Goal: Book appointment/travel/reservation

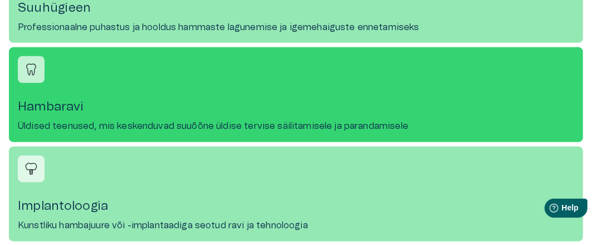
click at [65, 105] on h4 "Hambaravi" at bounding box center [296, 107] width 557 height 15
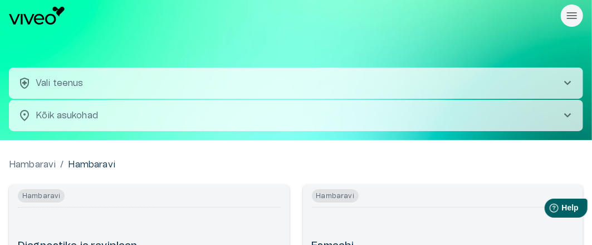
click at [568, 115] on span "chevron_right" at bounding box center [567, 115] width 13 height 13
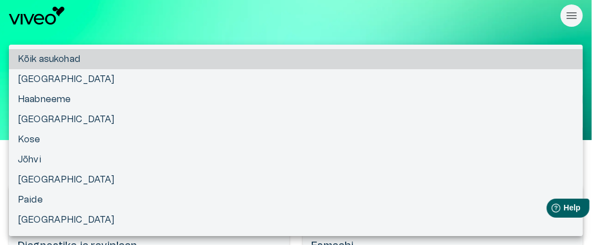
click at [33, 120] on li "[GEOGRAPHIC_DATA]" at bounding box center [296, 119] width 574 height 20
type input "**********"
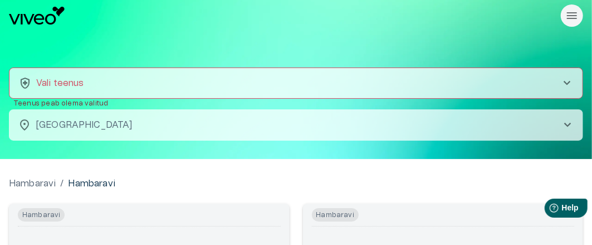
click at [565, 83] on span "chevron_right" at bounding box center [566, 82] width 13 height 13
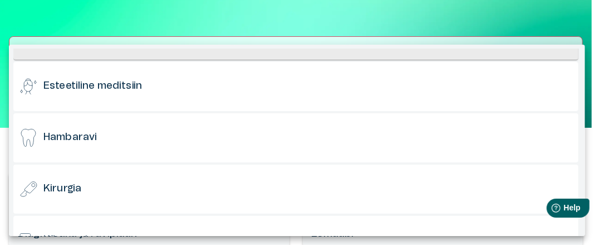
scroll to position [111, 0]
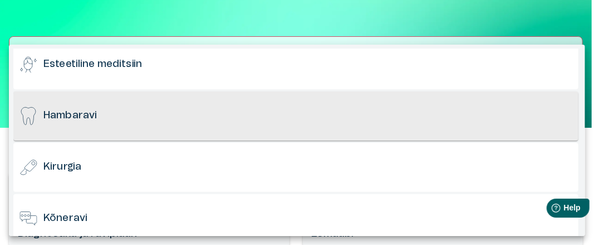
click at [80, 118] on h6 "Hambaravi" at bounding box center [69, 116] width 53 height 14
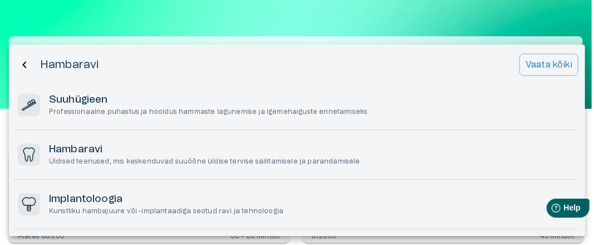
click at [539, 65] on p "Vaata kõiki" at bounding box center [549, 64] width 47 height 13
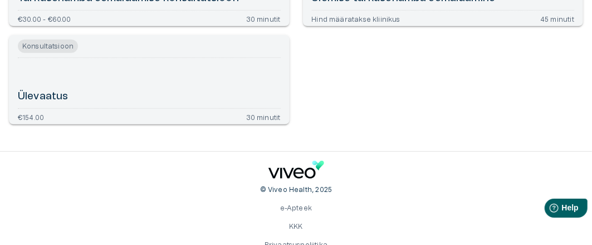
scroll to position [31, 0]
